Goal: Information Seeking & Learning: Learn about a topic

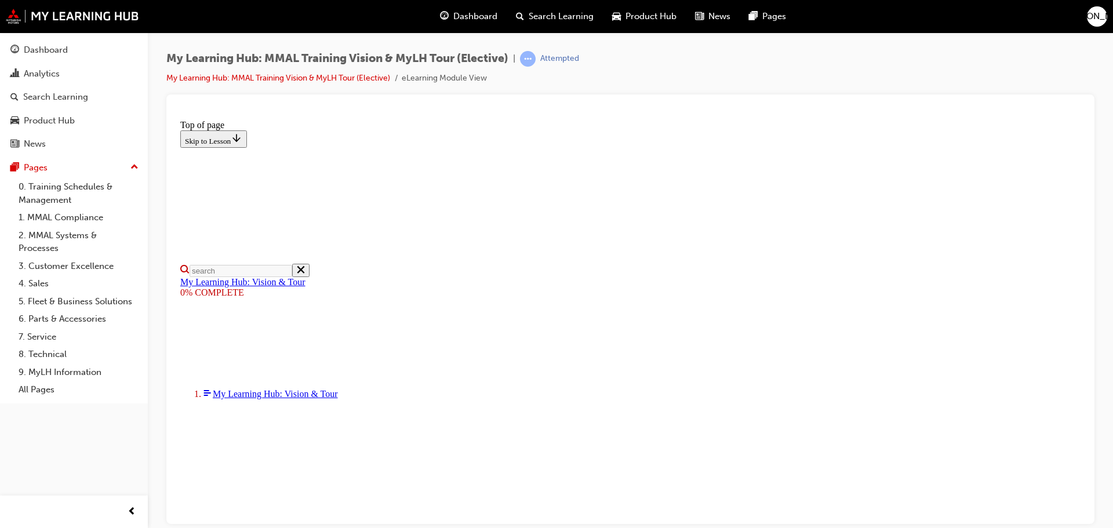
scroll to position [173, 0]
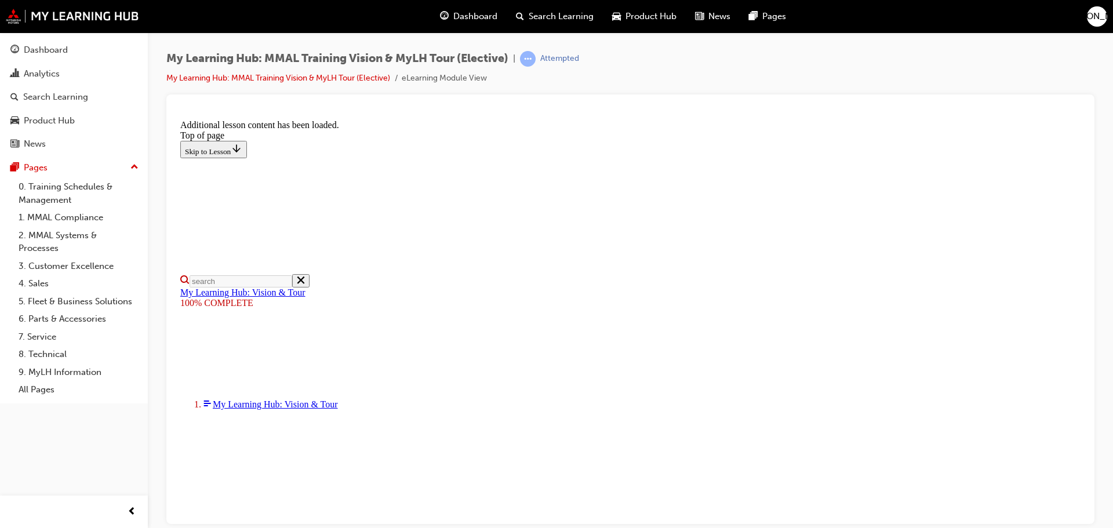
scroll to position [369, 0]
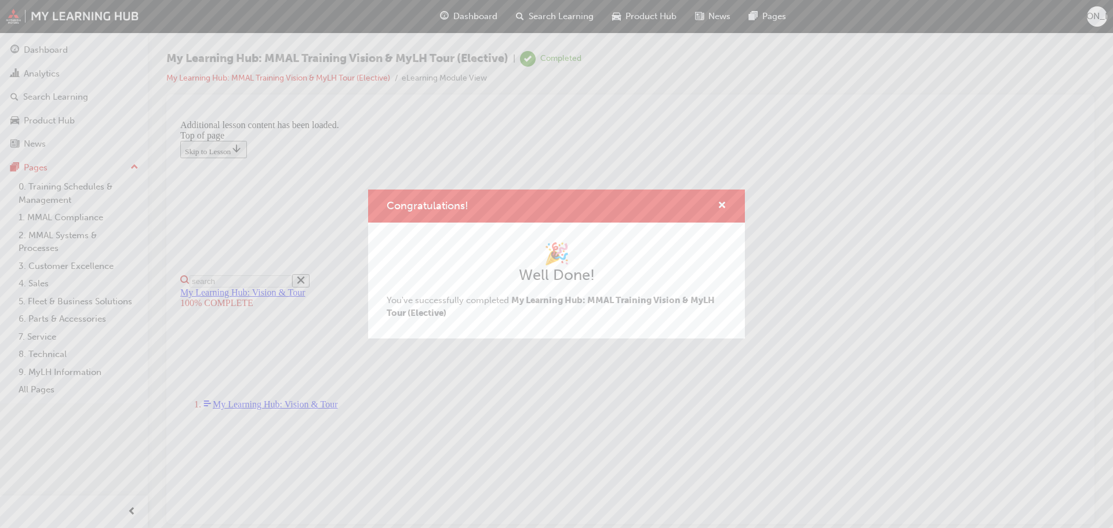
click at [780, 445] on div "Congratulations! 🎉 Well Done! You've successfully completed My Learning Hub: MM…" at bounding box center [556, 264] width 1113 height 528
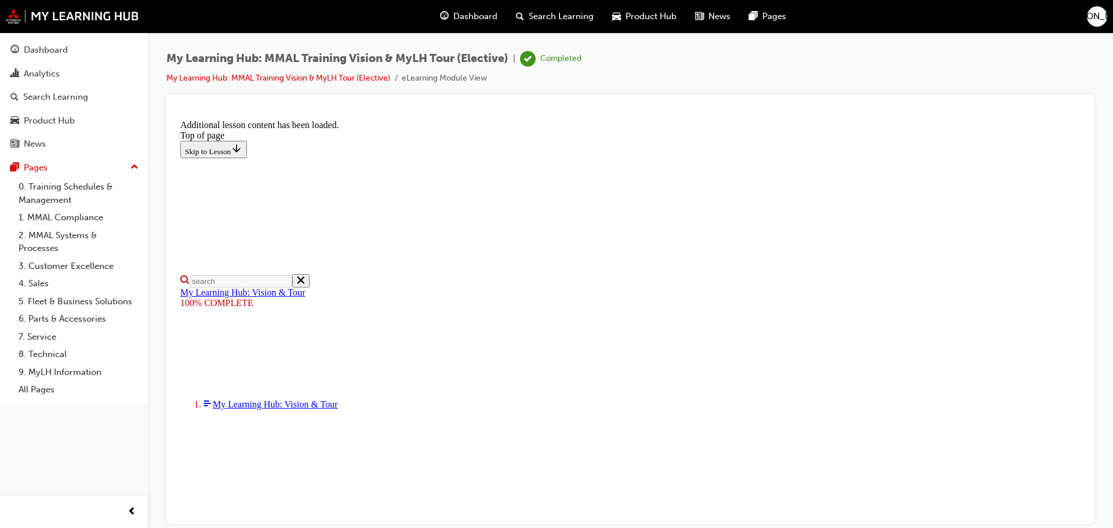
click at [97, 14] on img at bounding box center [72, 16] width 133 height 15
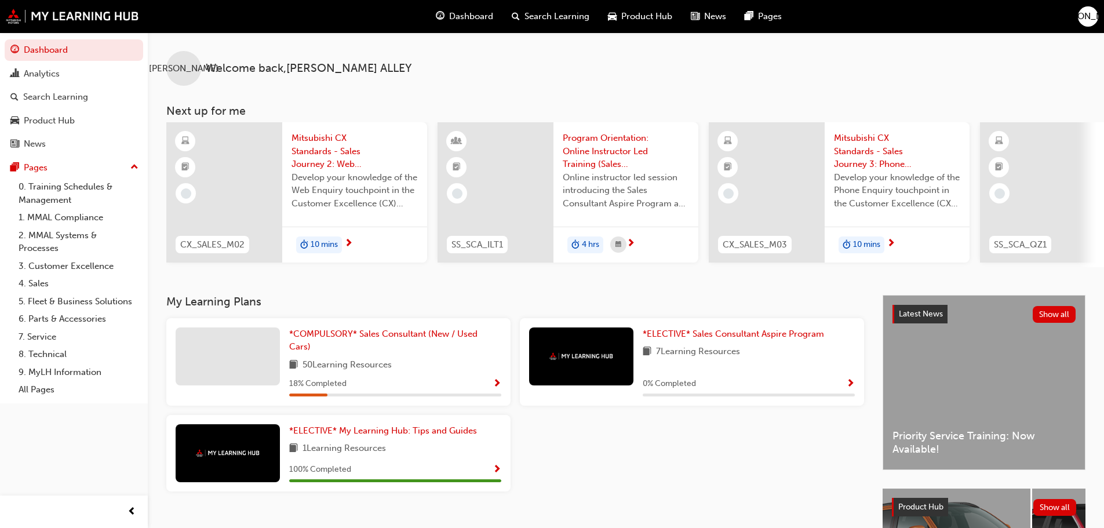
drag, startPoint x: 681, startPoint y: 275, endPoint x: 698, endPoint y: 279, distance: 17.4
click at [698, 279] on div "JA Welcome back , [PERSON_NAME] Next up for me CX_SALES_M02 Mitsubishi CX Stand…" at bounding box center [626, 163] width 957 height 263
drag, startPoint x: 673, startPoint y: 266, endPoint x: 689, endPoint y: 272, distance: 16.7
click at [689, 267] on div "CX_SALES_M02 Mitsubishi CX Standards - Sales Journey 2: Web Enquiry Develop you…" at bounding box center [635, 194] width 938 height 145
drag, startPoint x: 666, startPoint y: 267, endPoint x: 672, endPoint y: 270, distance: 7.5
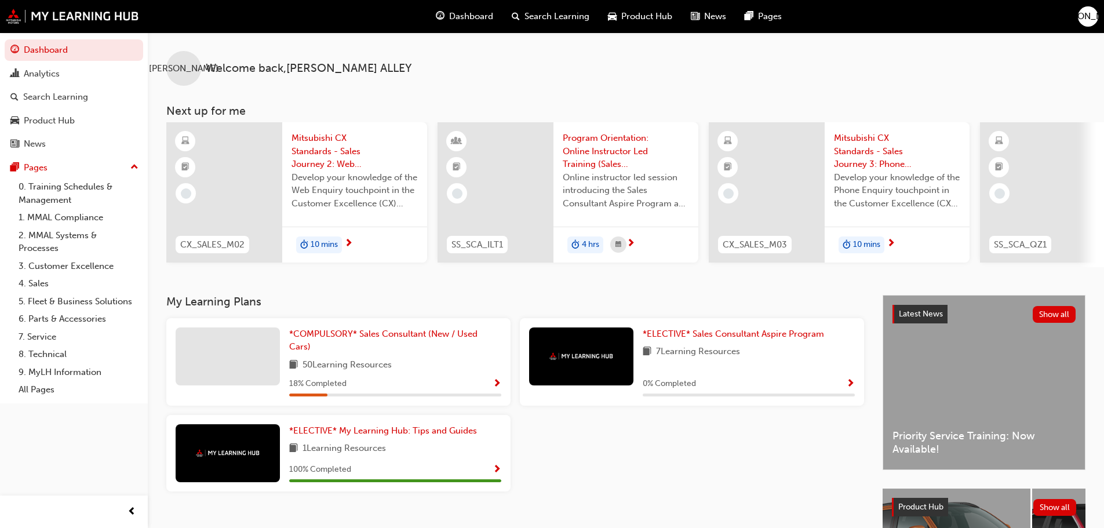
click at [672, 267] on div "CX_SALES_M02 Mitsubishi CX Standards - Sales Journey 2: Web Enquiry Develop you…" at bounding box center [635, 194] width 938 height 145
drag, startPoint x: 679, startPoint y: 275, endPoint x: 706, endPoint y: 272, distance: 27.4
click at [706, 272] on div "JA Welcome back , [PERSON_NAME] Next up for me CX_SALES_M02 Mitsubishi CX Stand…" at bounding box center [626, 163] width 957 height 263
click at [1019, 200] on div at bounding box center [1038, 192] width 116 height 140
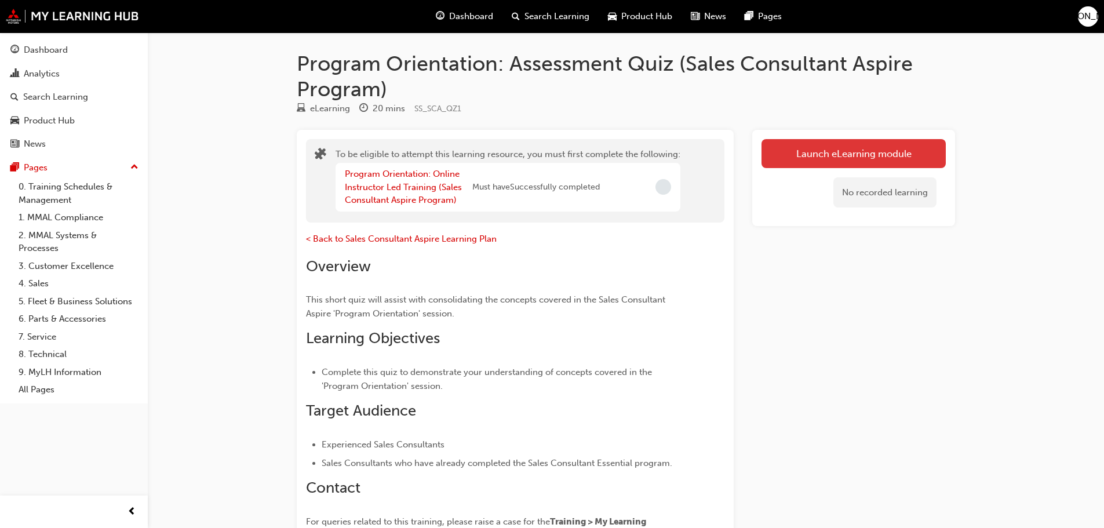
click at [830, 151] on button "Launch eLearning module" at bounding box center [854, 153] width 184 height 29
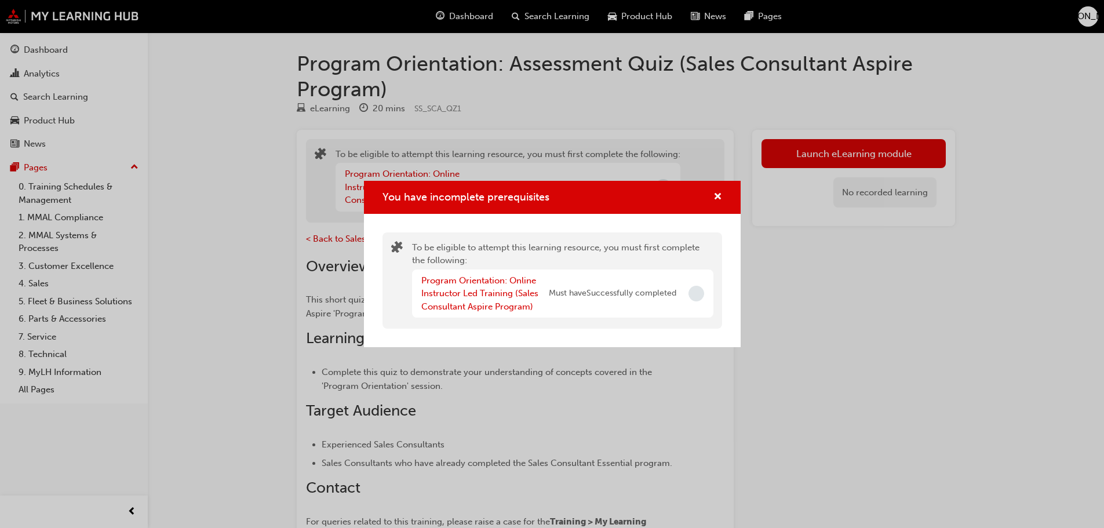
click at [50, 14] on div "You have incomplete prerequisites To be eligible to attempt this learning resou…" at bounding box center [552, 264] width 1104 height 528
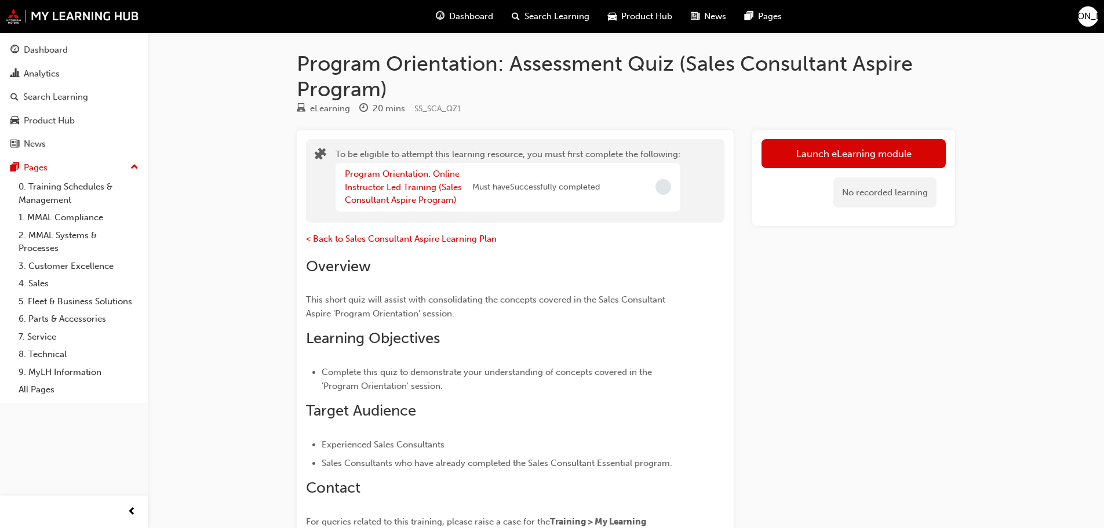
click at [91, 24] on div "Dashboard Search Learning Product Hub News Pages JA" at bounding box center [552, 16] width 1104 height 33
click at [87, 21] on img at bounding box center [72, 16] width 133 height 15
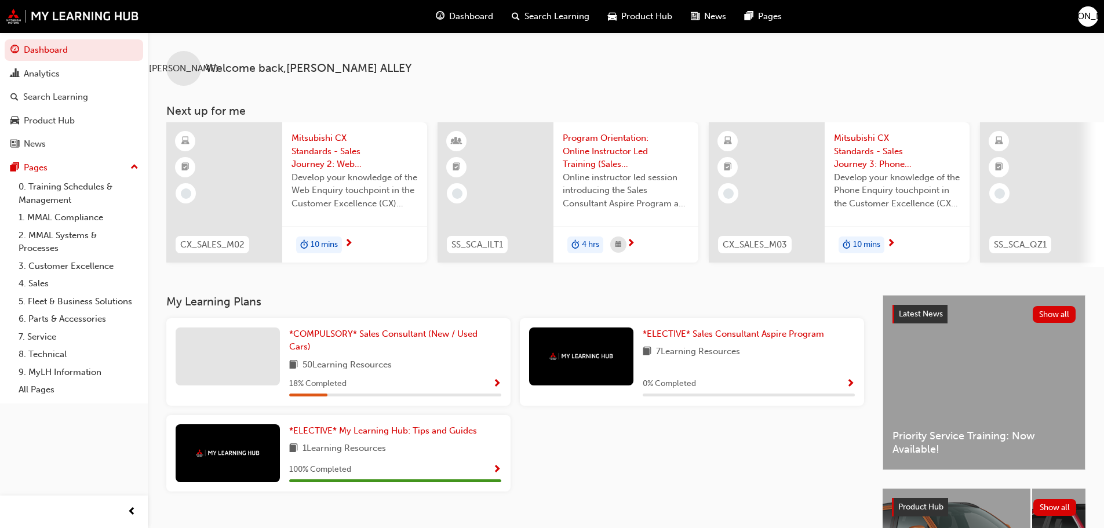
click at [866, 254] on div "10 mins" at bounding box center [897, 245] width 145 height 37
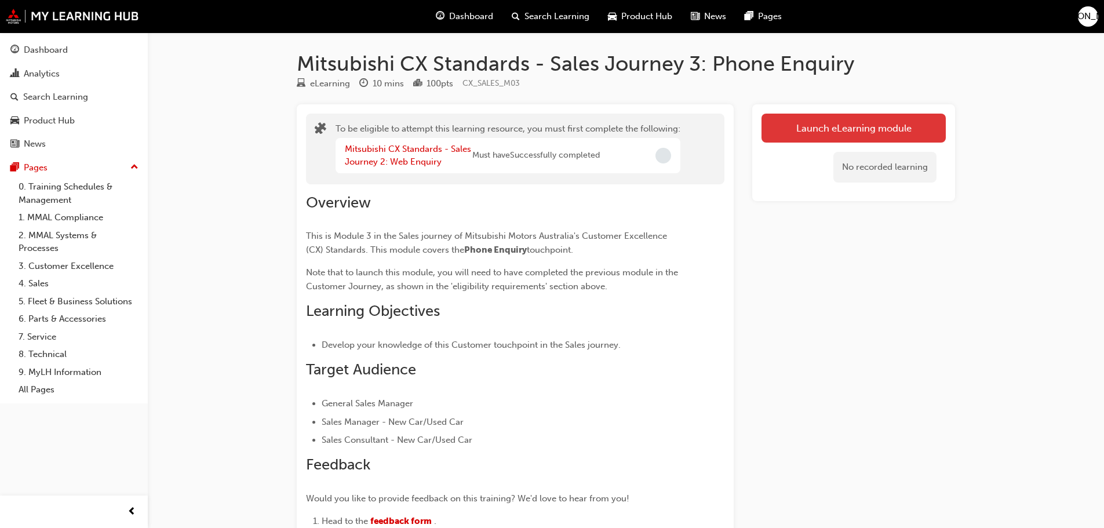
click at [853, 140] on button "Launch eLearning module" at bounding box center [854, 128] width 184 height 29
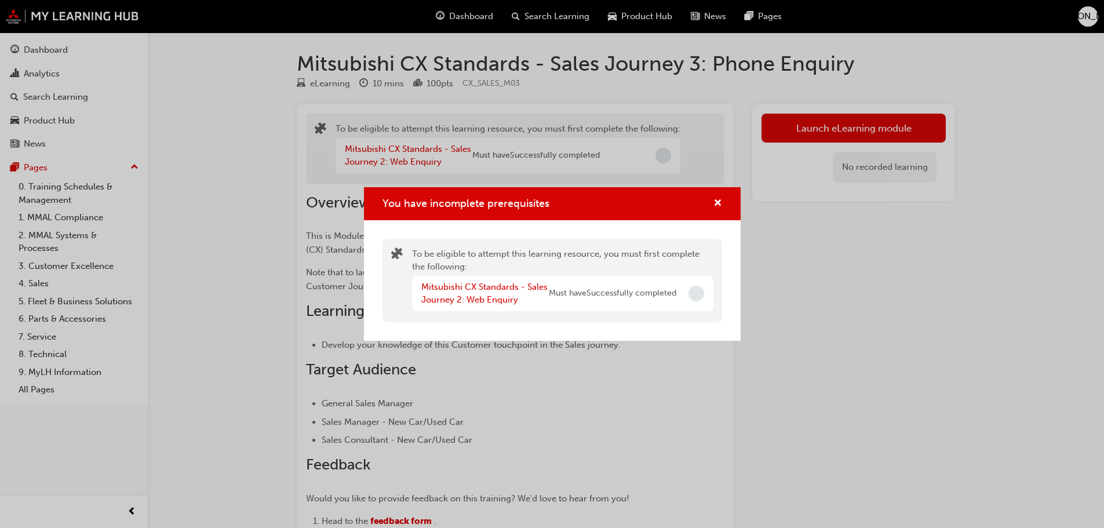
click at [695, 226] on div "To be eligible to attempt this learning resource, you must first complete the f…" at bounding box center [552, 280] width 377 height 121
click at [712, 216] on div "You have incomplete prerequisites" at bounding box center [552, 203] width 377 height 33
click at [710, 200] on div "You have incomplete prerequisites" at bounding box center [713, 204] width 18 height 14
click at [725, 210] on div "You have incomplete prerequisites" at bounding box center [552, 203] width 377 height 33
click at [716, 204] on span "cross-icon" at bounding box center [718, 204] width 9 height 10
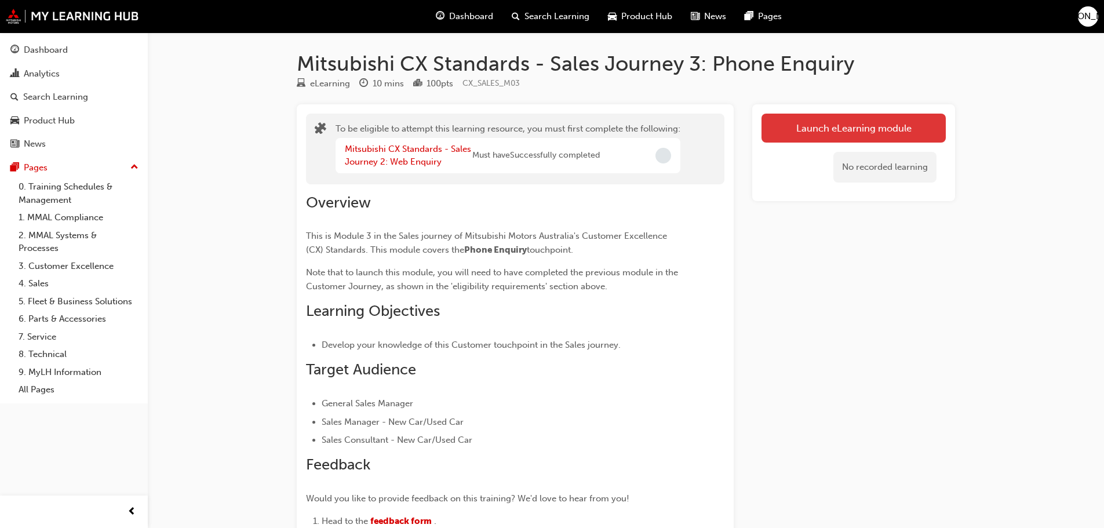
click at [821, 123] on button "Launch eLearning module" at bounding box center [854, 128] width 184 height 29
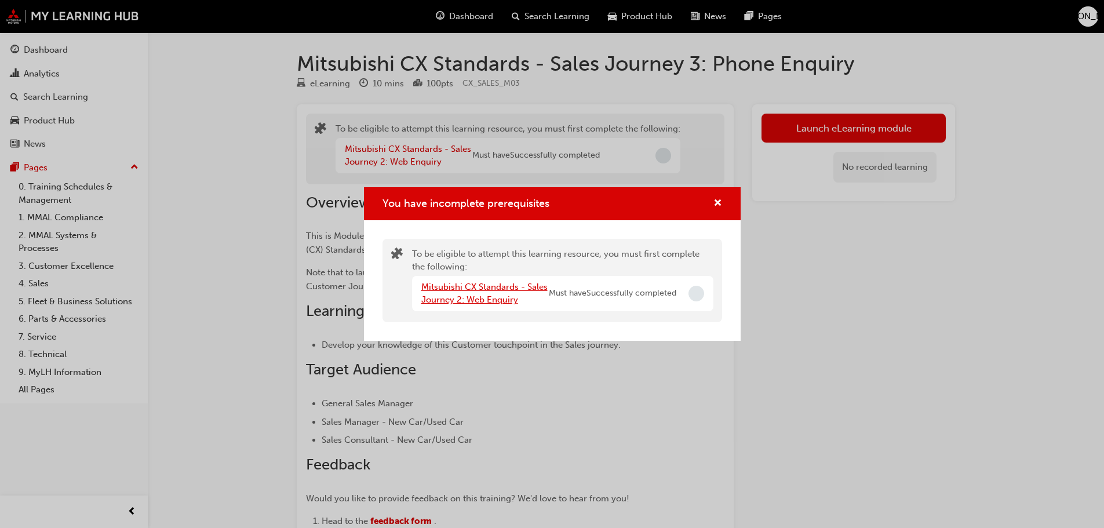
click at [497, 297] on link "Mitsubishi CX Standards - Sales Journey 2: Web Enquiry" at bounding box center [484, 294] width 126 height 24
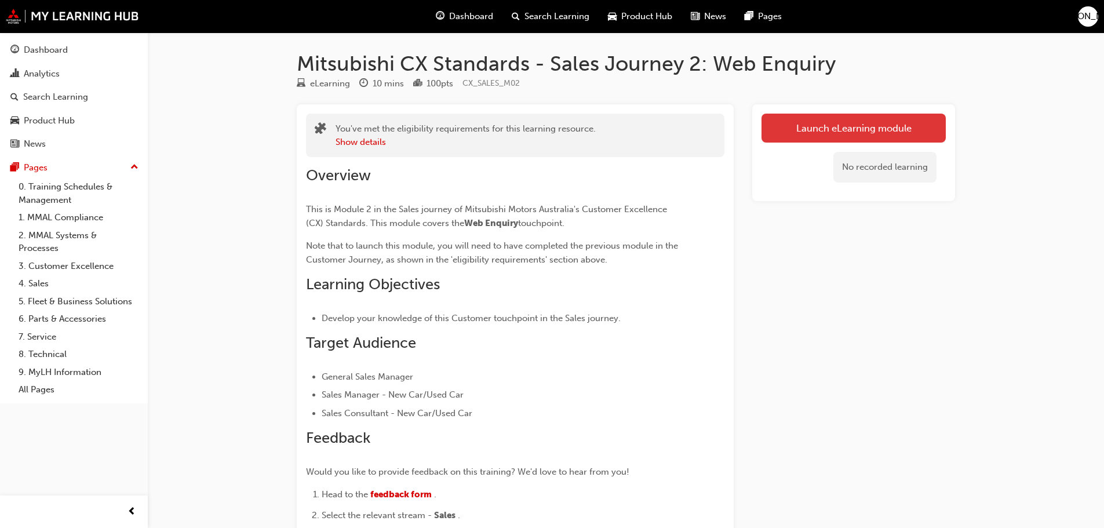
click at [868, 126] on link "Launch eLearning module" at bounding box center [854, 128] width 184 height 29
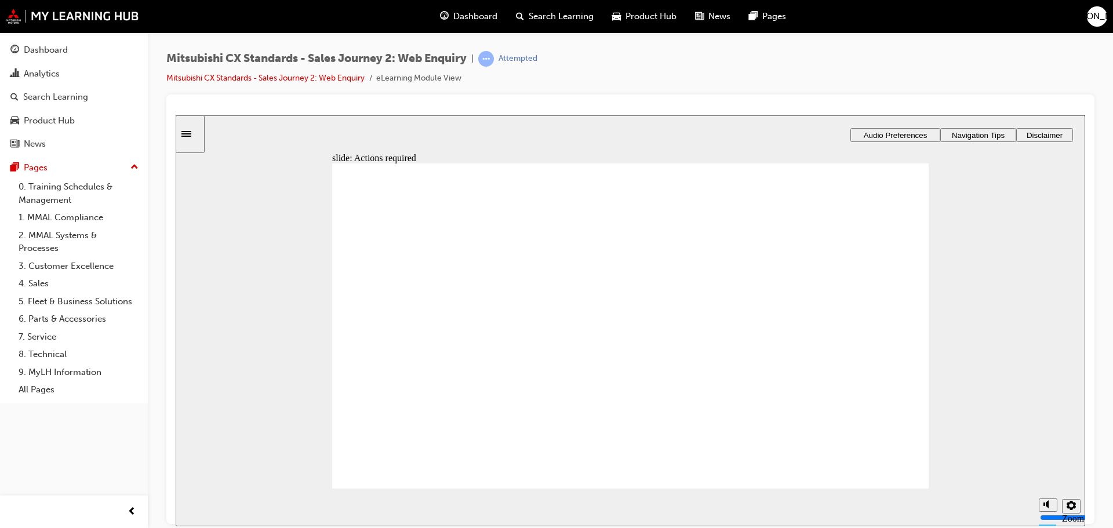
drag, startPoint x: 784, startPoint y: 308, endPoint x: 817, endPoint y: 310, distance: 33.1
drag, startPoint x: 937, startPoint y: 316, endPoint x: 944, endPoint y: 320, distance: 8.1
click at [944, 320] on div "slide: Actions required Actions required What actions are required at this touc…" at bounding box center [631, 320] width 910 height 411
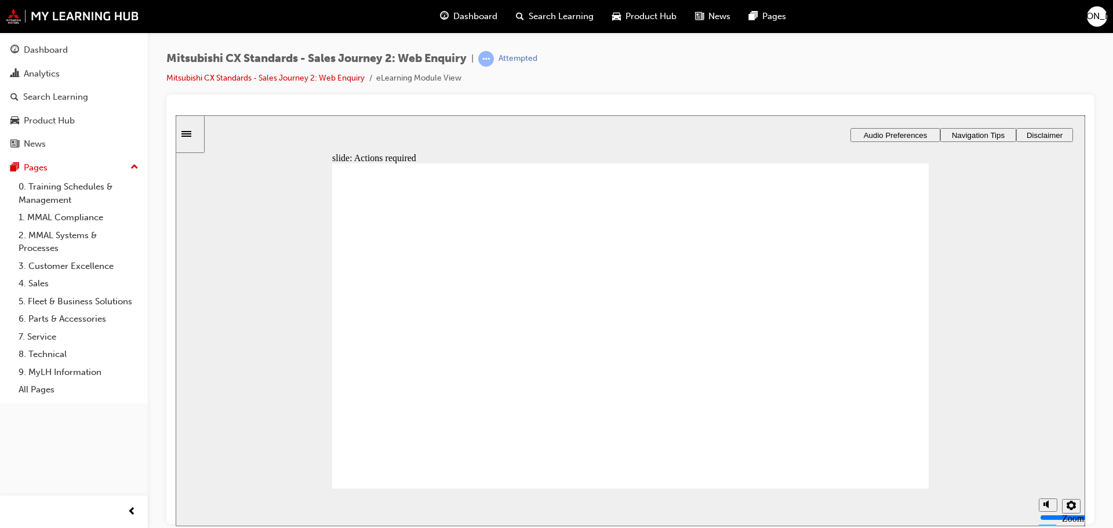
drag, startPoint x: 756, startPoint y: 408, endPoint x: 725, endPoint y: 431, distance: 38.6
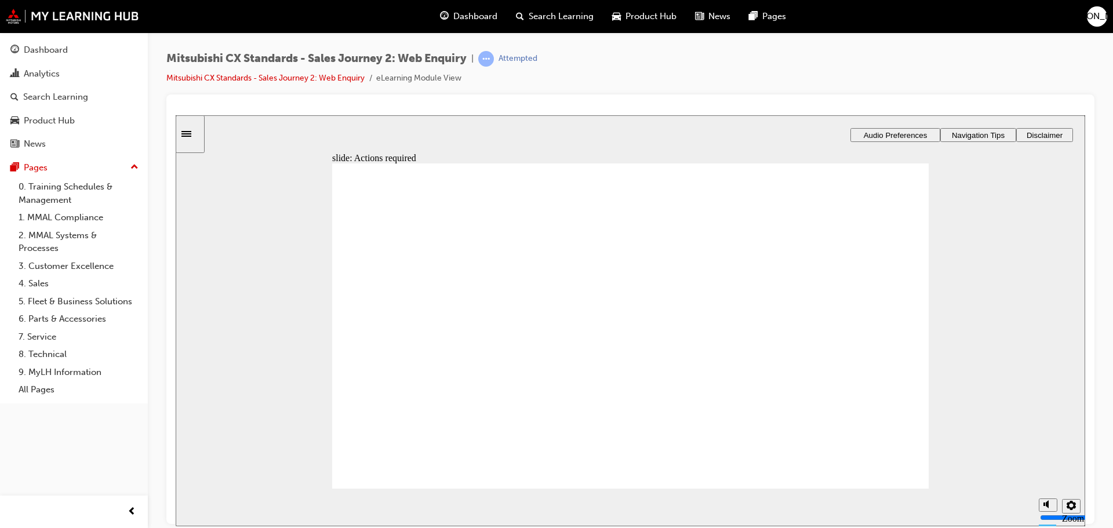
drag, startPoint x: 718, startPoint y: 438, endPoint x: 709, endPoint y: 459, distance: 22.8
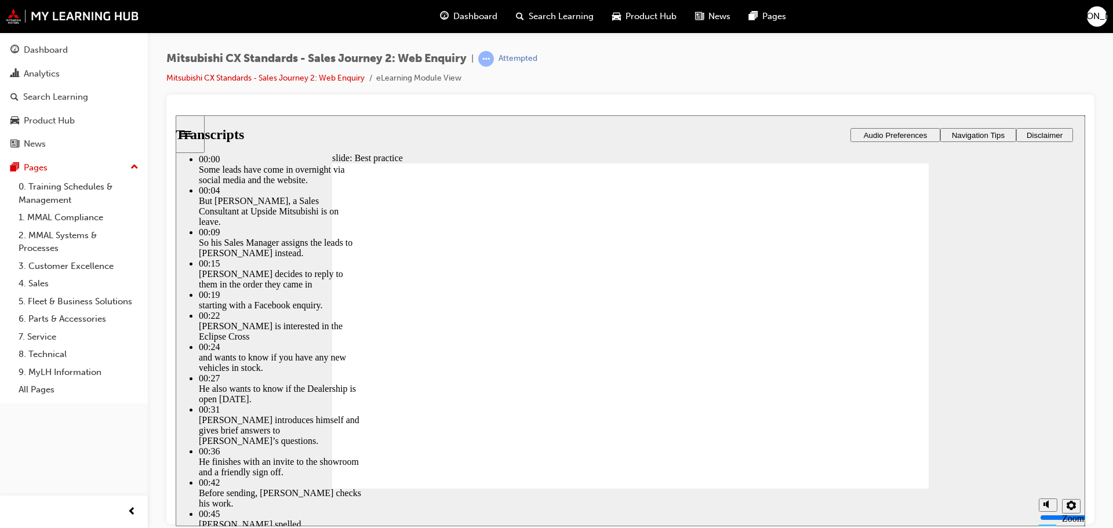
drag, startPoint x: 580, startPoint y: 460, endPoint x: 655, endPoint y: 459, distance: 74.2
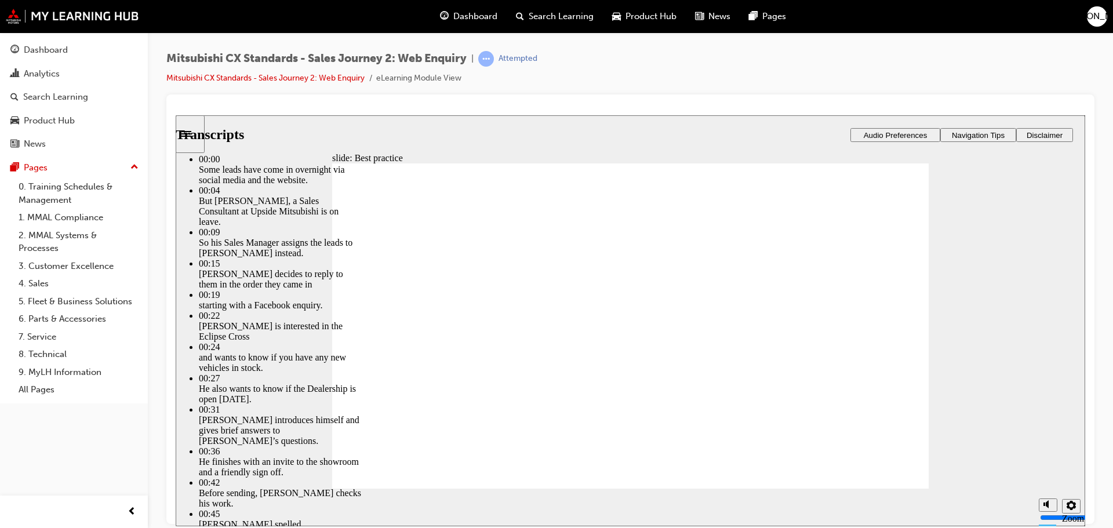
type input "78"
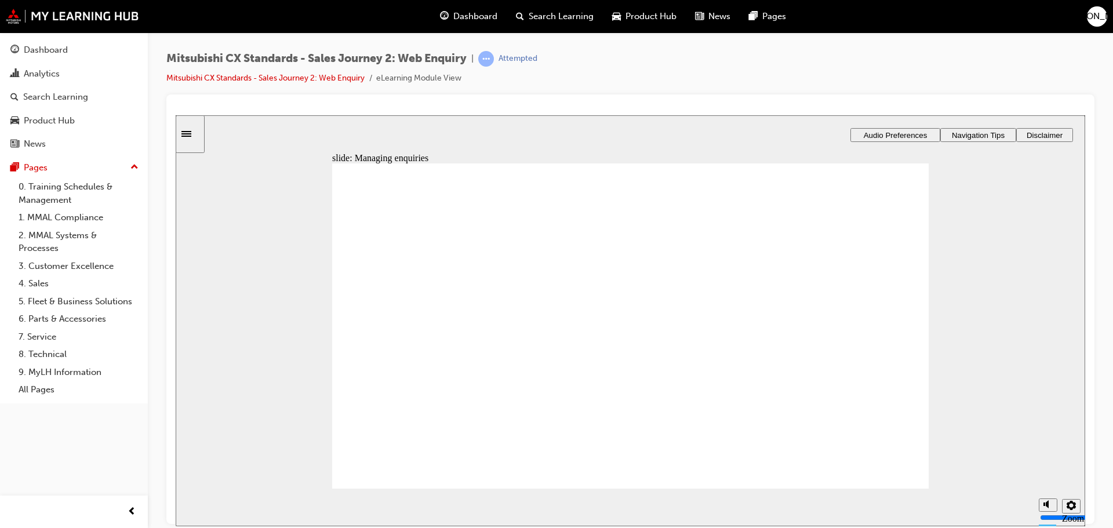
drag, startPoint x: 464, startPoint y: 343, endPoint x: 641, endPoint y: 325, distance: 178.3
drag, startPoint x: 456, startPoint y: 350, endPoint x: 644, endPoint y: 354, distance: 187.9
drag, startPoint x: 445, startPoint y: 342, endPoint x: 629, endPoint y: 373, distance: 187.0
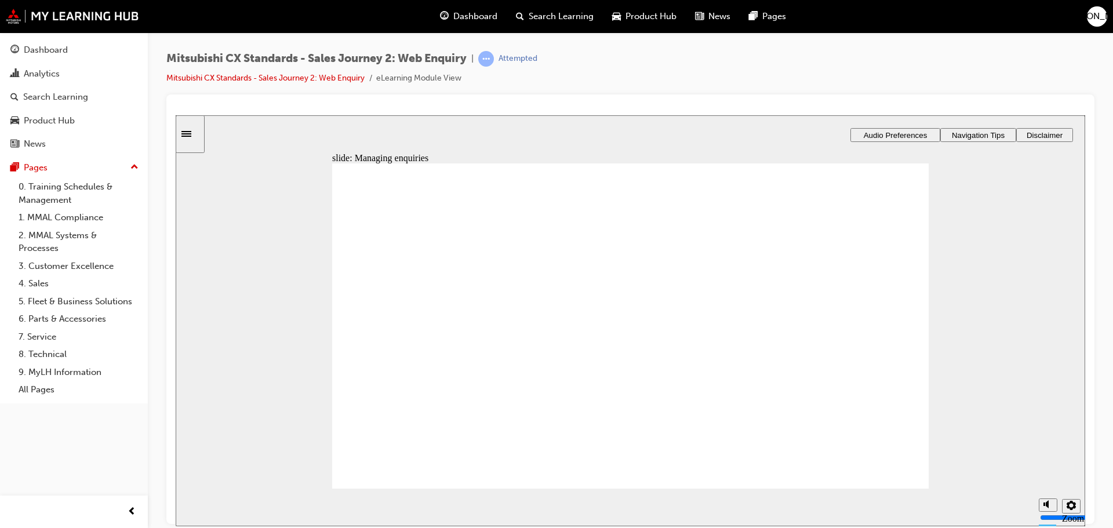
radio input "true"
drag, startPoint x: 430, startPoint y: 363, endPoint x: 849, endPoint y: 325, distance: 420.9
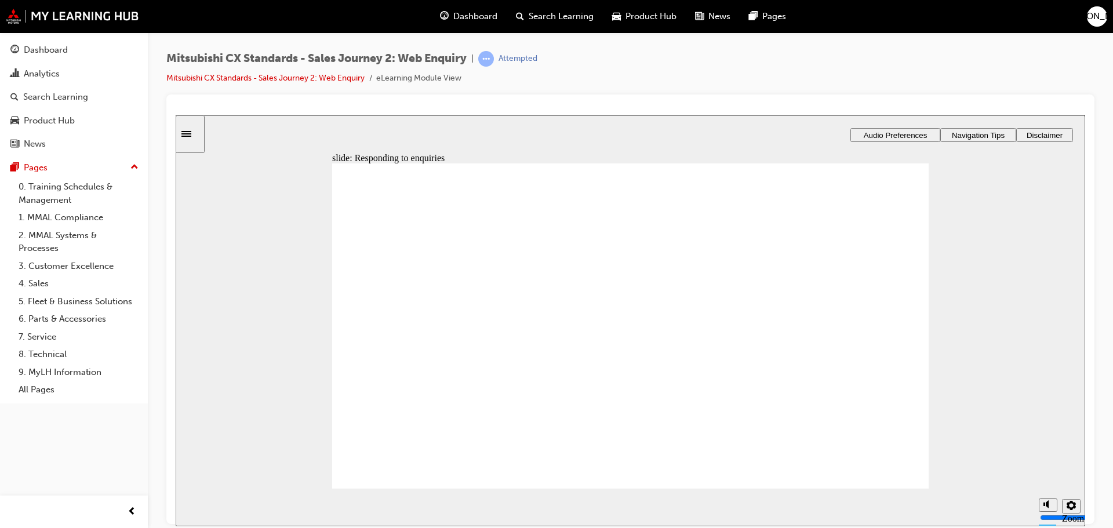
drag, startPoint x: 425, startPoint y: 363, endPoint x: 421, endPoint y: 355, distance: 9.6
drag, startPoint x: 430, startPoint y: 361, endPoint x: 599, endPoint y: 347, distance: 169.3
drag, startPoint x: 467, startPoint y: 367, endPoint x: 649, endPoint y: 345, distance: 183.4
drag, startPoint x: 464, startPoint y: 370, endPoint x: 638, endPoint y: 369, distance: 174.5
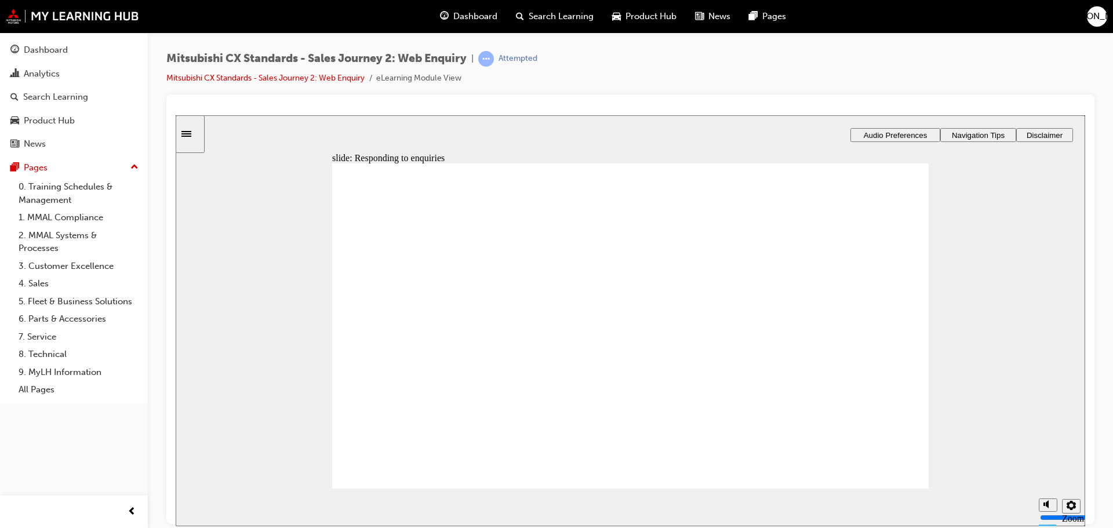
drag, startPoint x: 446, startPoint y: 367, endPoint x: 631, endPoint y: 402, distance: 188.2
radio input "true"
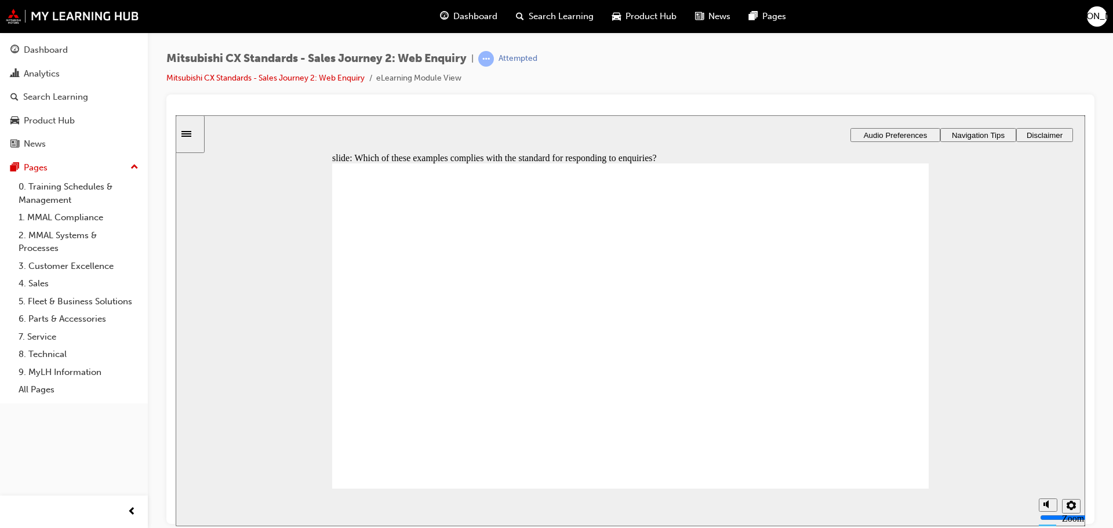
checkbox input "true"
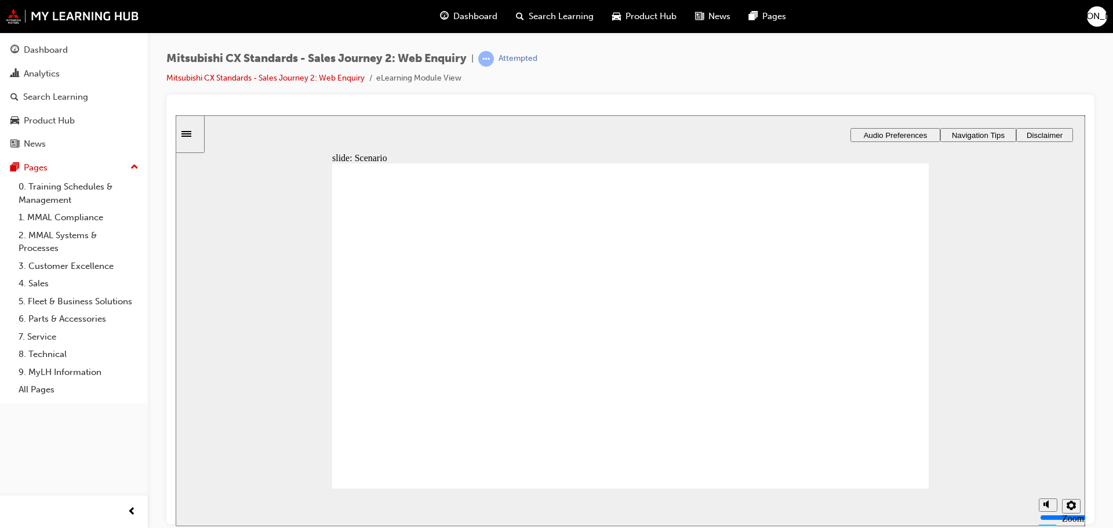
drag, startPoint x: 482, startPoint y: 362, endPoint x: 860, endPoint y: 308, distance: 382.4
drag, startPoint x: 479, startPoint y: 369, endPoint x: 875, endPoint y: 355, distance: 396.2
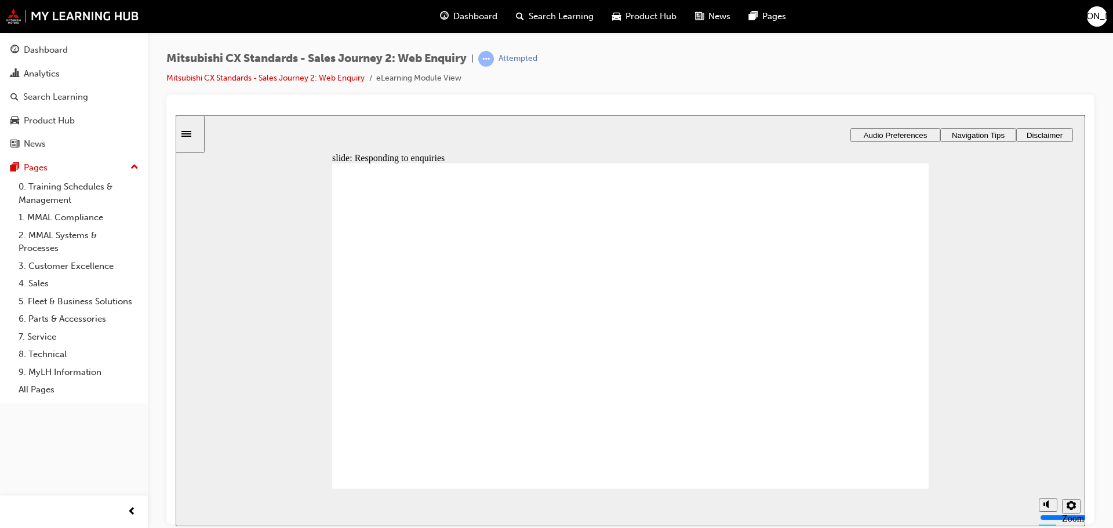
drag, startPoint x: 841, startPoint y: 274, endPoint x: 560, endPoint y: 290, distance: 281.1
drag, startPoint x: 438, startPoint y: 372, endPoint x: 685, endPoint y: 357, distance: 247.4
drag, startPoint x: 466, startPoint y: 373, endPoint x: 689, endPoint y: 376, distance: 222.6
drag, startPoint x: 460, startPoint y: 360, endPoint x: 594, endPoint y: 402, distance: 139.7
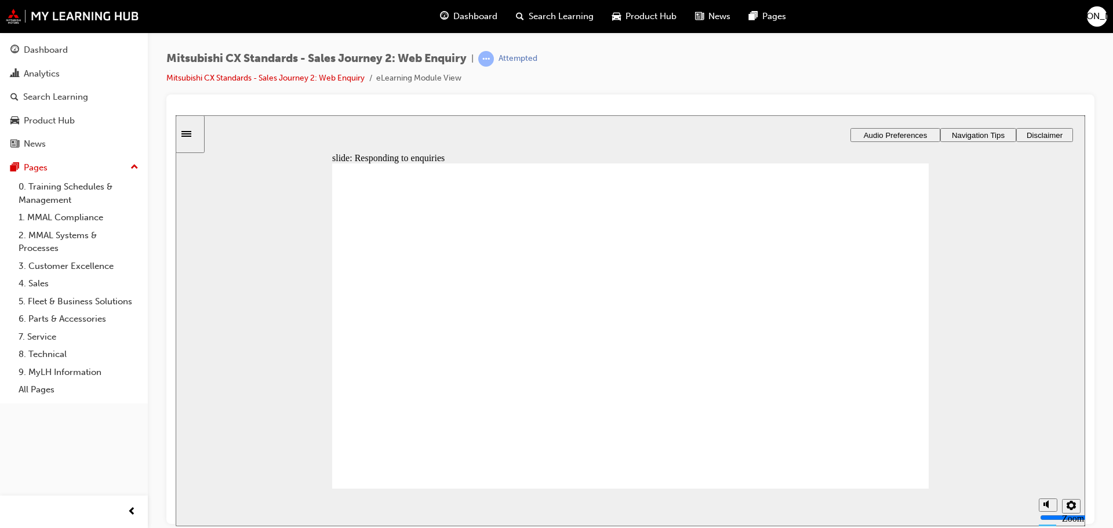
checkbox input "true"
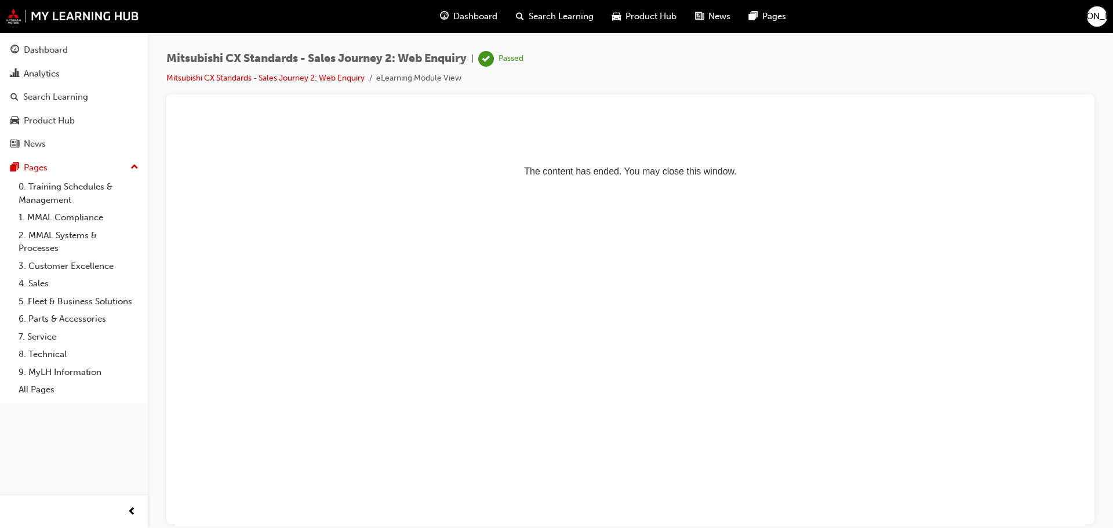
click at [246, 126] on p "The content has ended. You may close this window." at bounding box center [630, 150] width 900 height 52
click at [101, 14] on img at bounding box center [72, 16] width 133 height 15
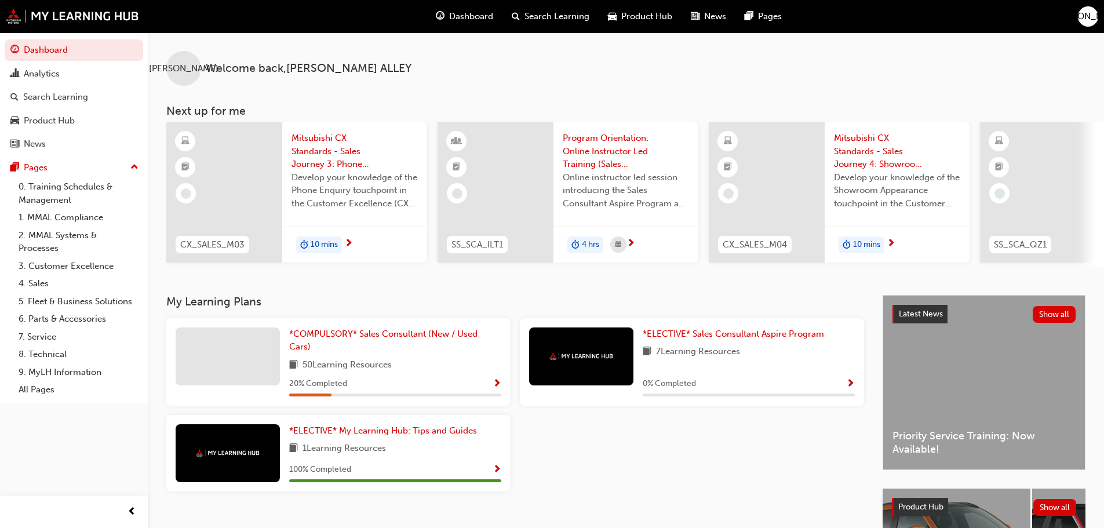
click at [344, 165] on span "Mitsubishi CX Standards - Sales Journey 3: Phone Enquiry" at bounding box center [355, 151] width 126 height 39
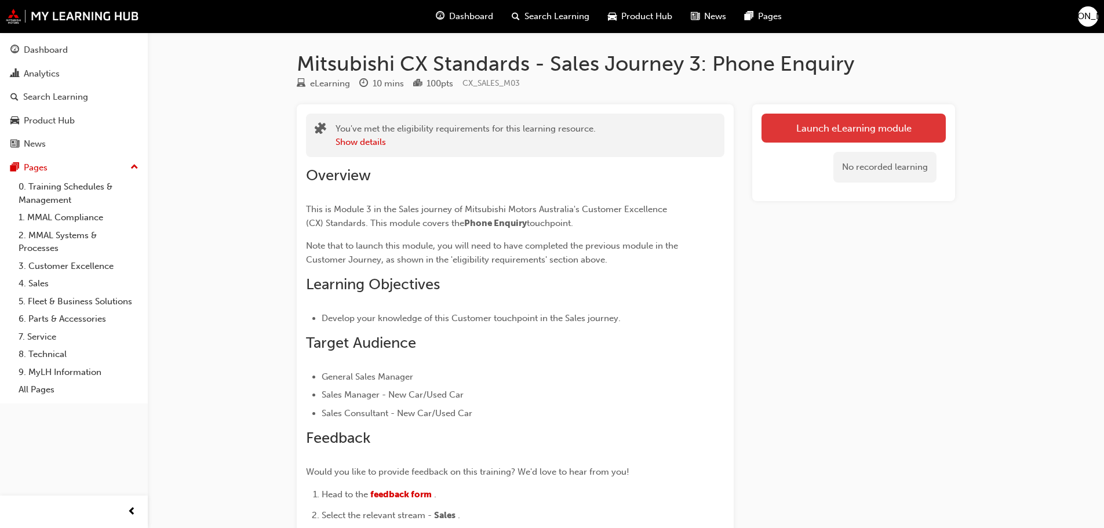
click at [824, 136] on link "Launch eLearning module" at bounding box center [854, 128] width 184 height 29
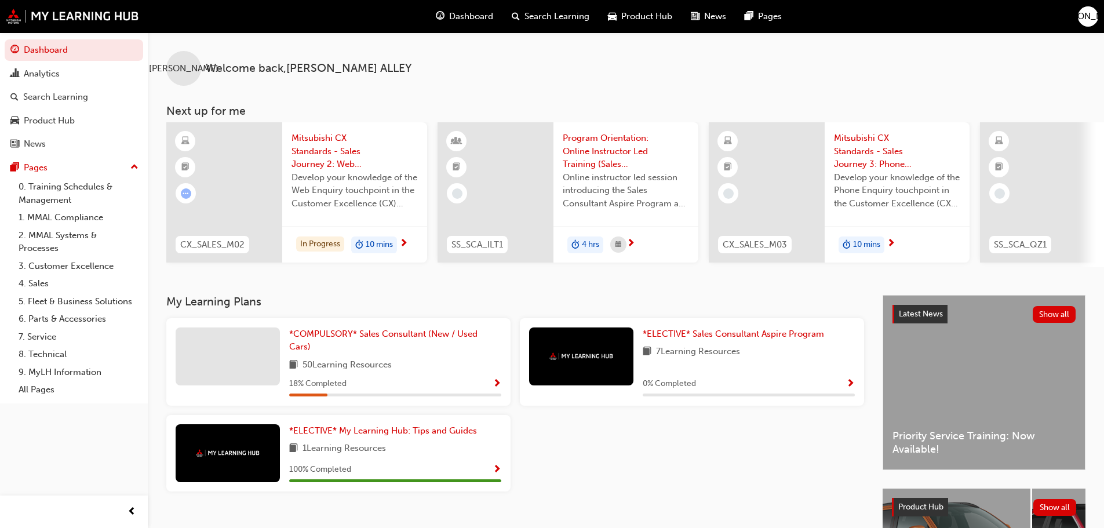
drag, startPoint x: 656, startPoint y: 272, endPoint x: 766, endPoint y: 269, distance: 110.2
click at [766, 267] on div "CX_SALES_M02 Mitsubishi CX Standards - Sales Journey 2: Web Enquiry Develop you…" at bounding box center [635, 194] width 938 height 145
